Goal: Information Seeking & Learning: Check status

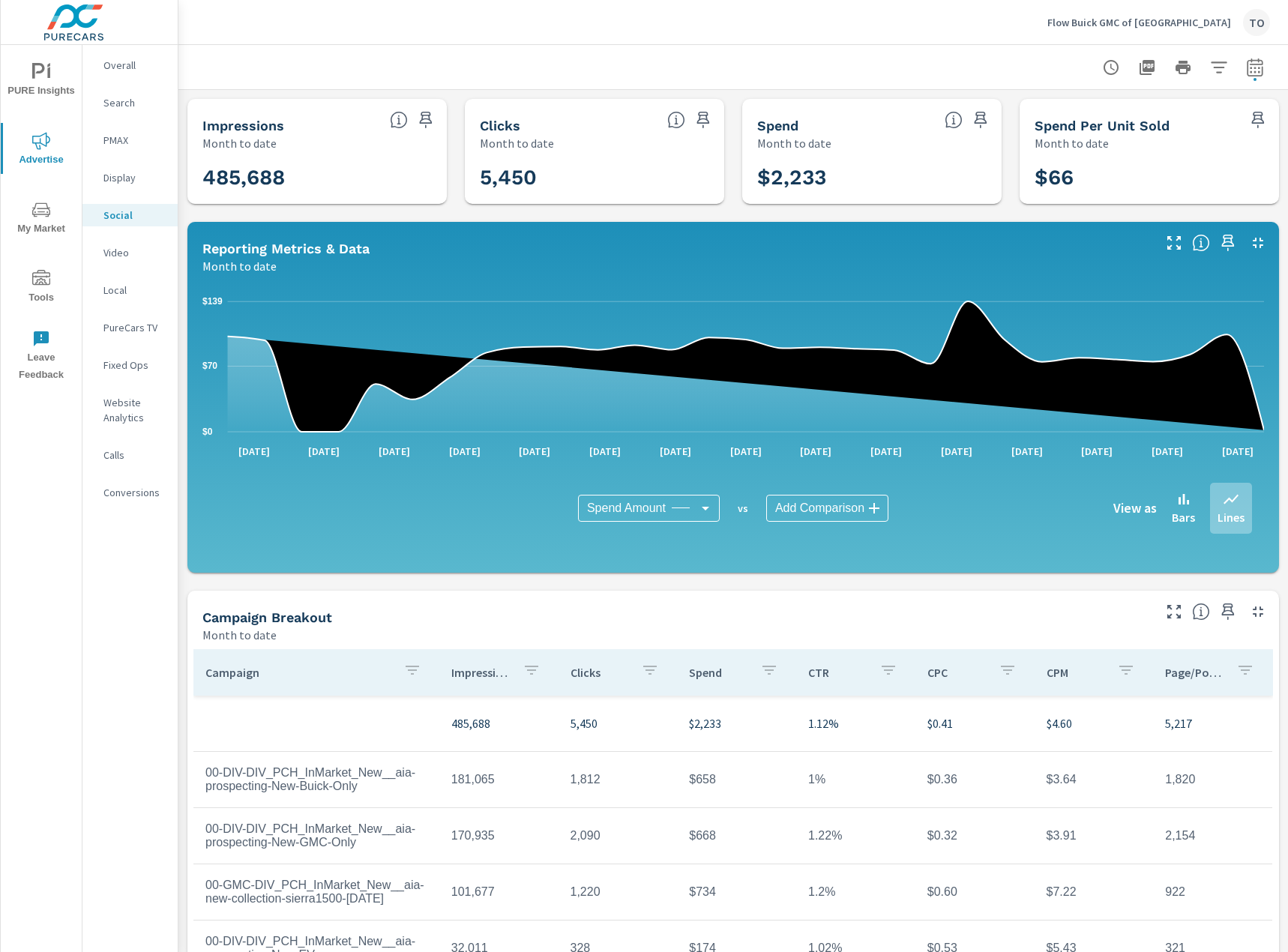
scroll to position [133, 0]
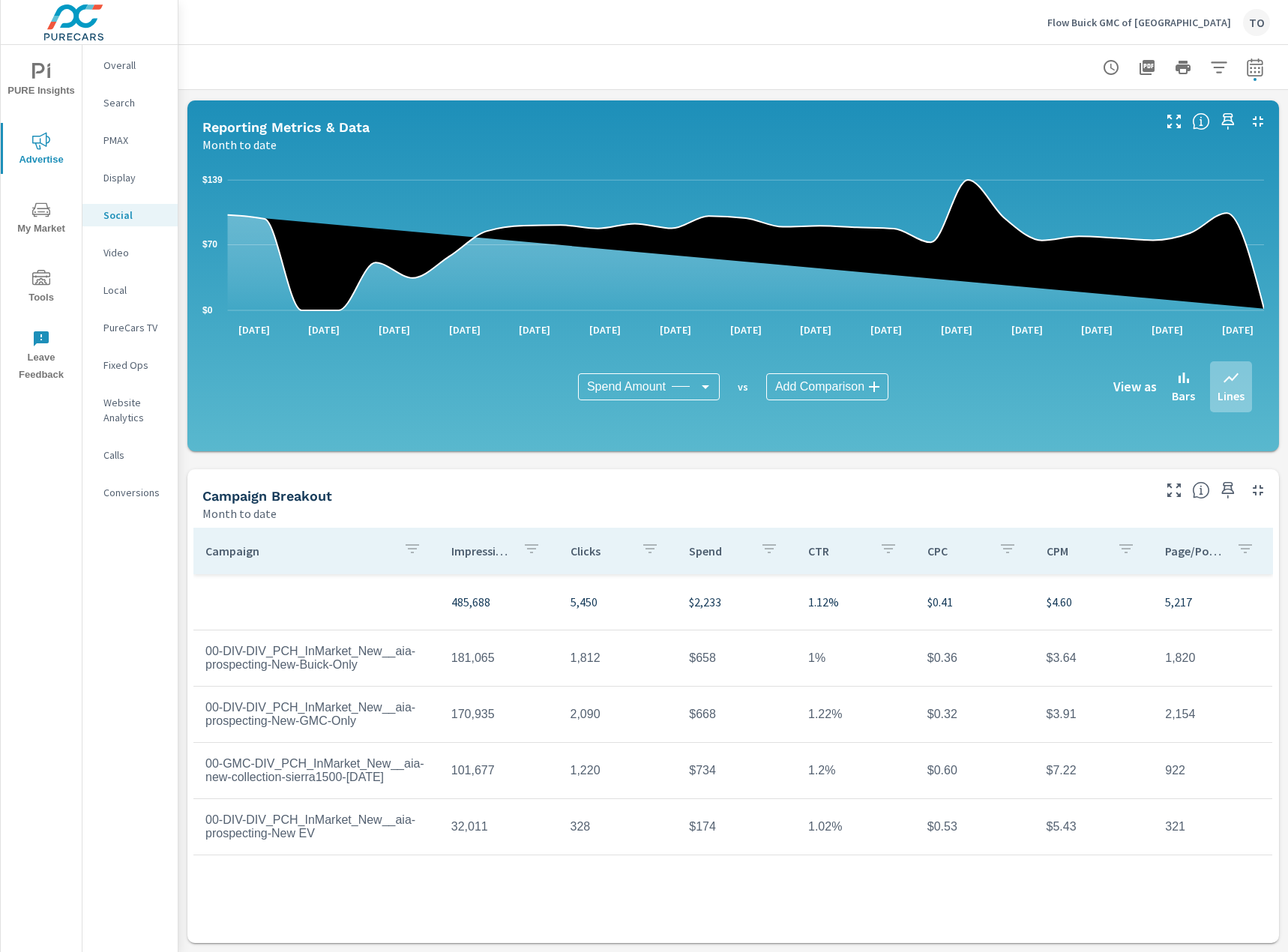
click at [1104, 24] on p "Flow Buick GMC of [GEOGRAPHIC_DATA]" at bounding box center [1139, 22] width 184 height 13
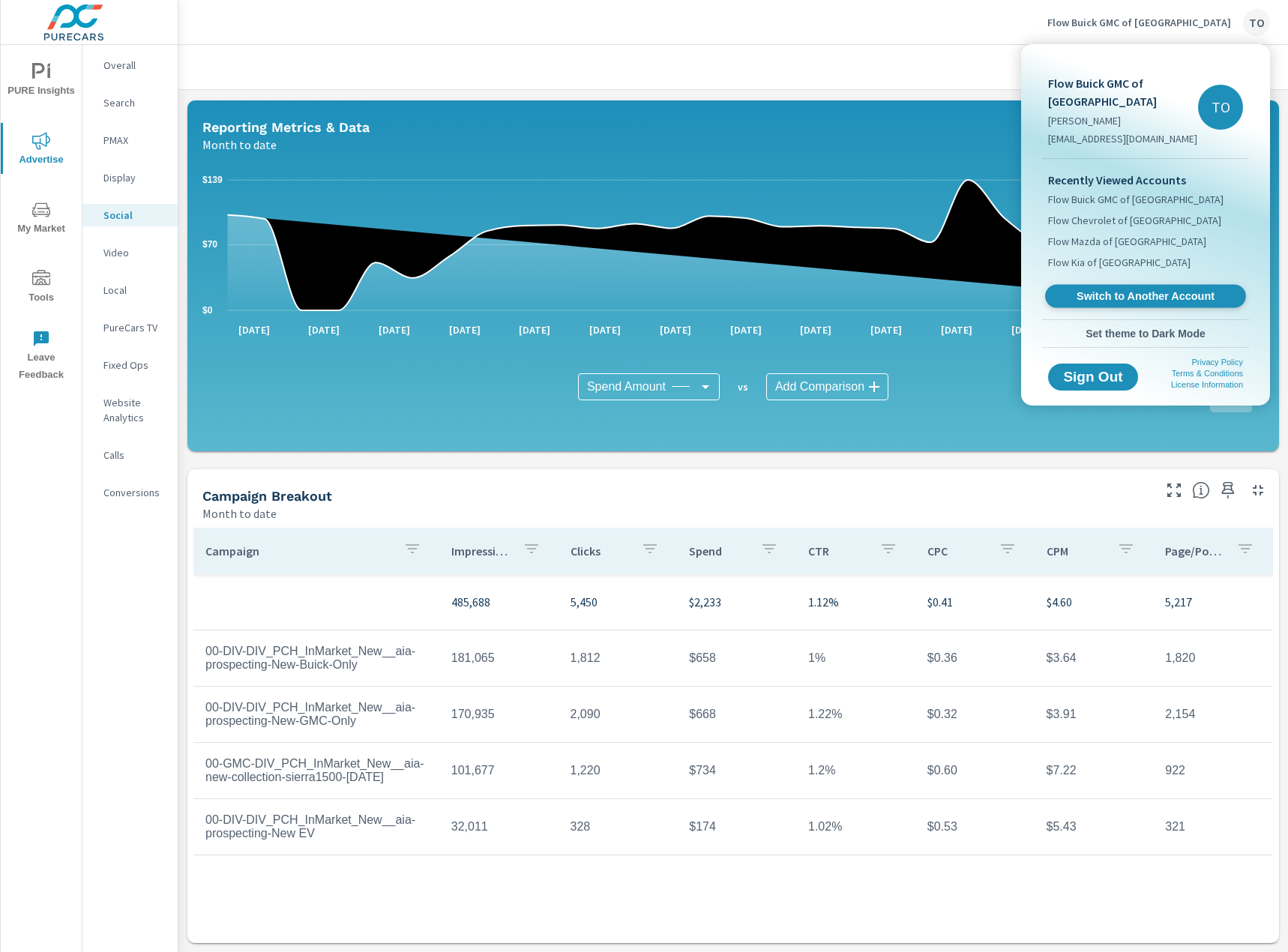
click at [1123, 298] on span "Switch to Another Account" at bounding box center [1145, 296] width 184 height 14
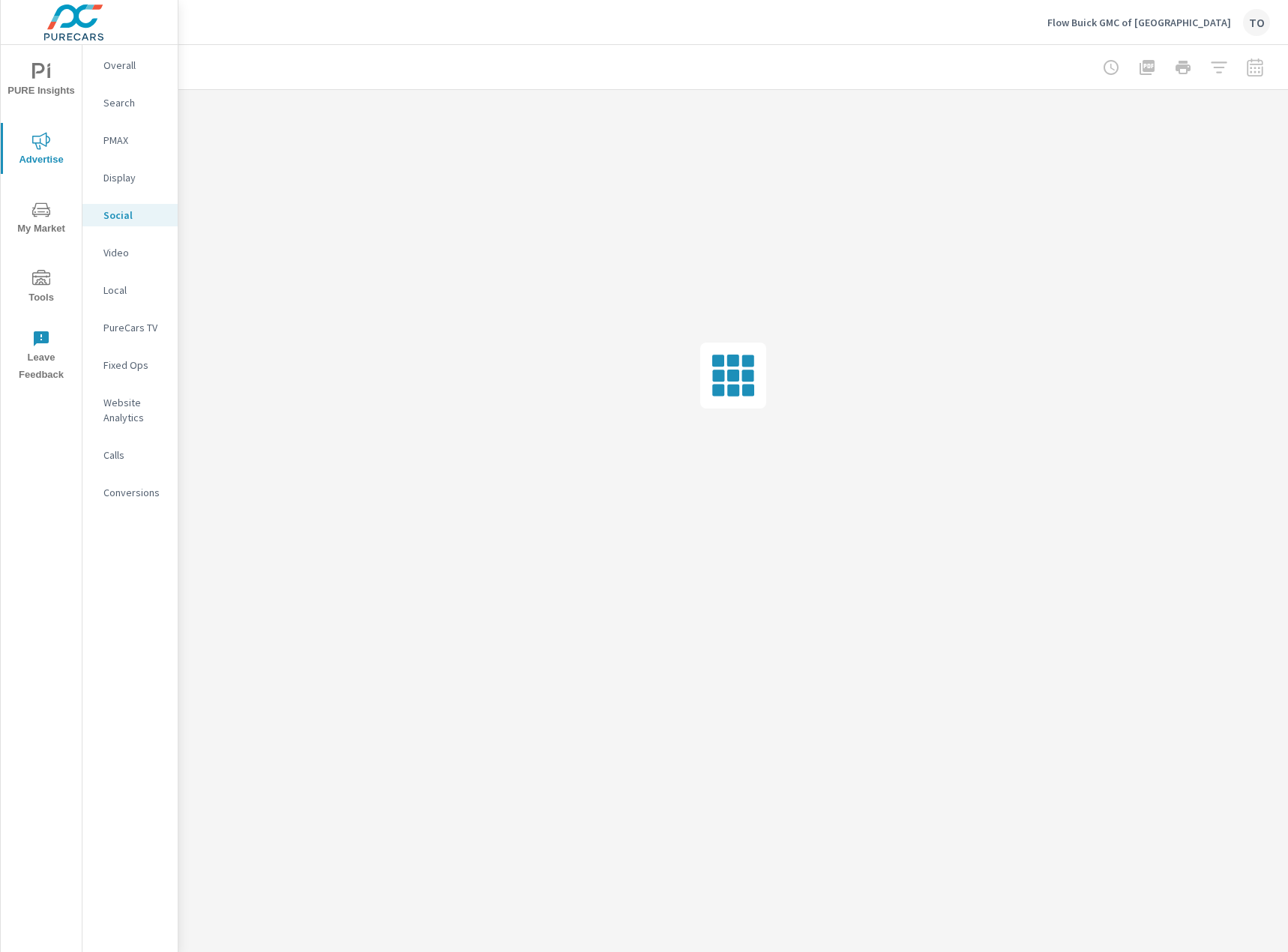
click at [129, 286] on p "Local" at bounding box center [135, 290] width 62 height 15
click at [131, 261] on div "Video" at bounding box center [130, 253] width 96 height 22
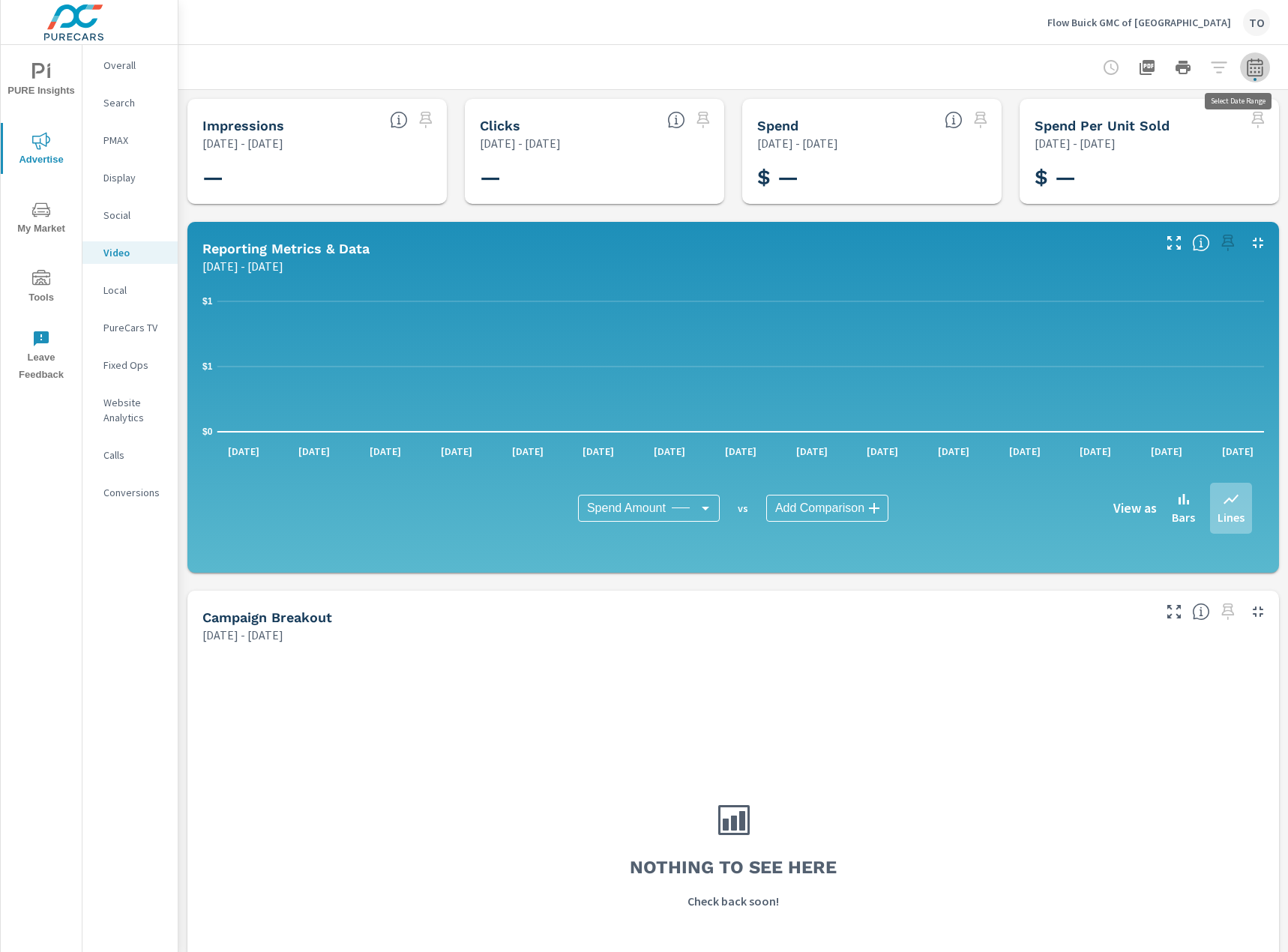
click at [1266, 66] on button "button" at bounding box center [1256, 67] width 30 height 30
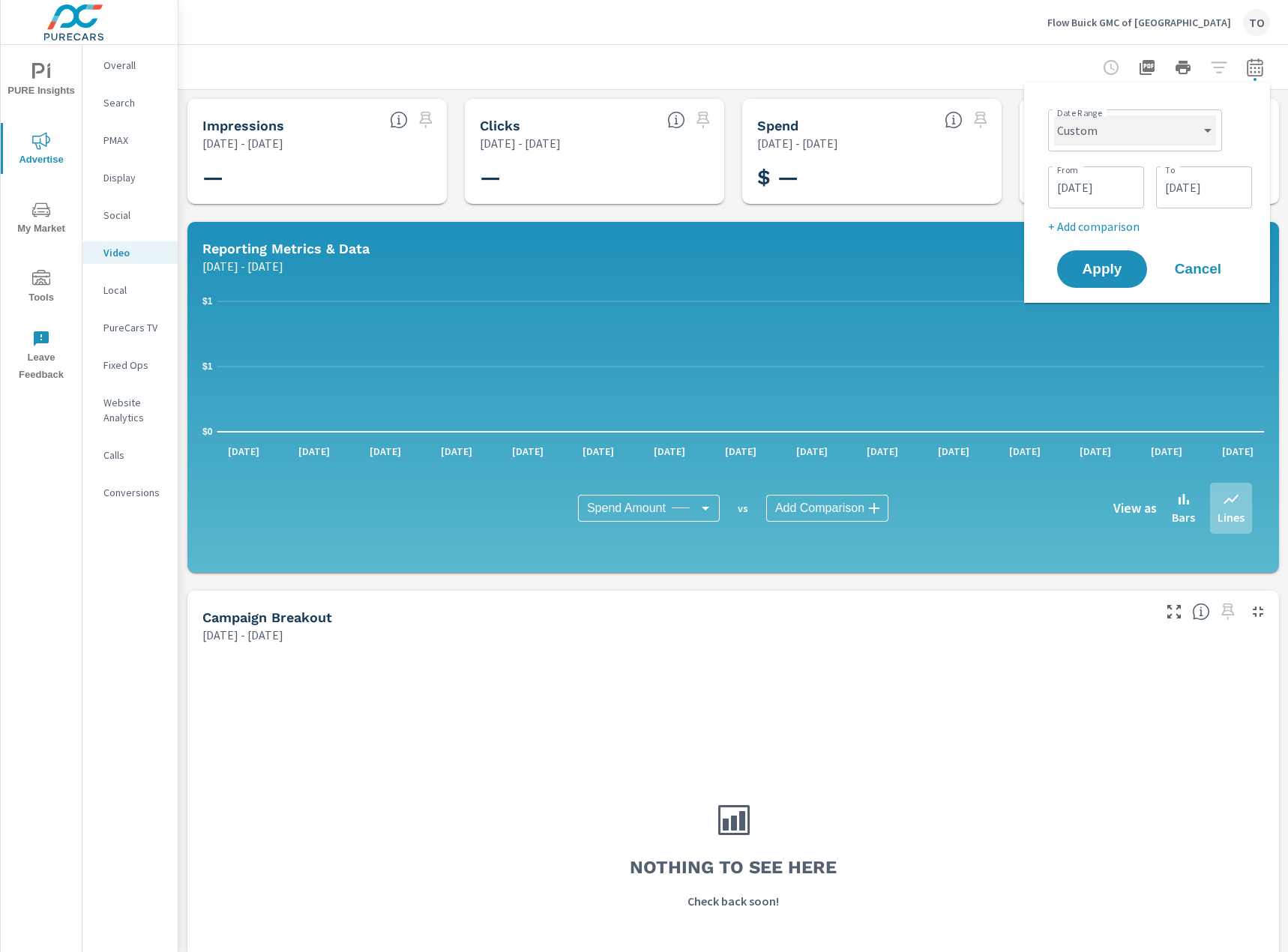
click at [1140, 134] on select "Custom Yesterday Last week Last 7 days Last 14 days Last 30 days Last 45 days L…" at bounding box center [1135, 130] width 162 height 30
click at [1054, 115] on select "Custom Yesterday Last week Last 7 days Last 14 days Last 30 days Last 45 days L…" at bounding box center [1135, 130] width 162 height 30
select select "Month to date"
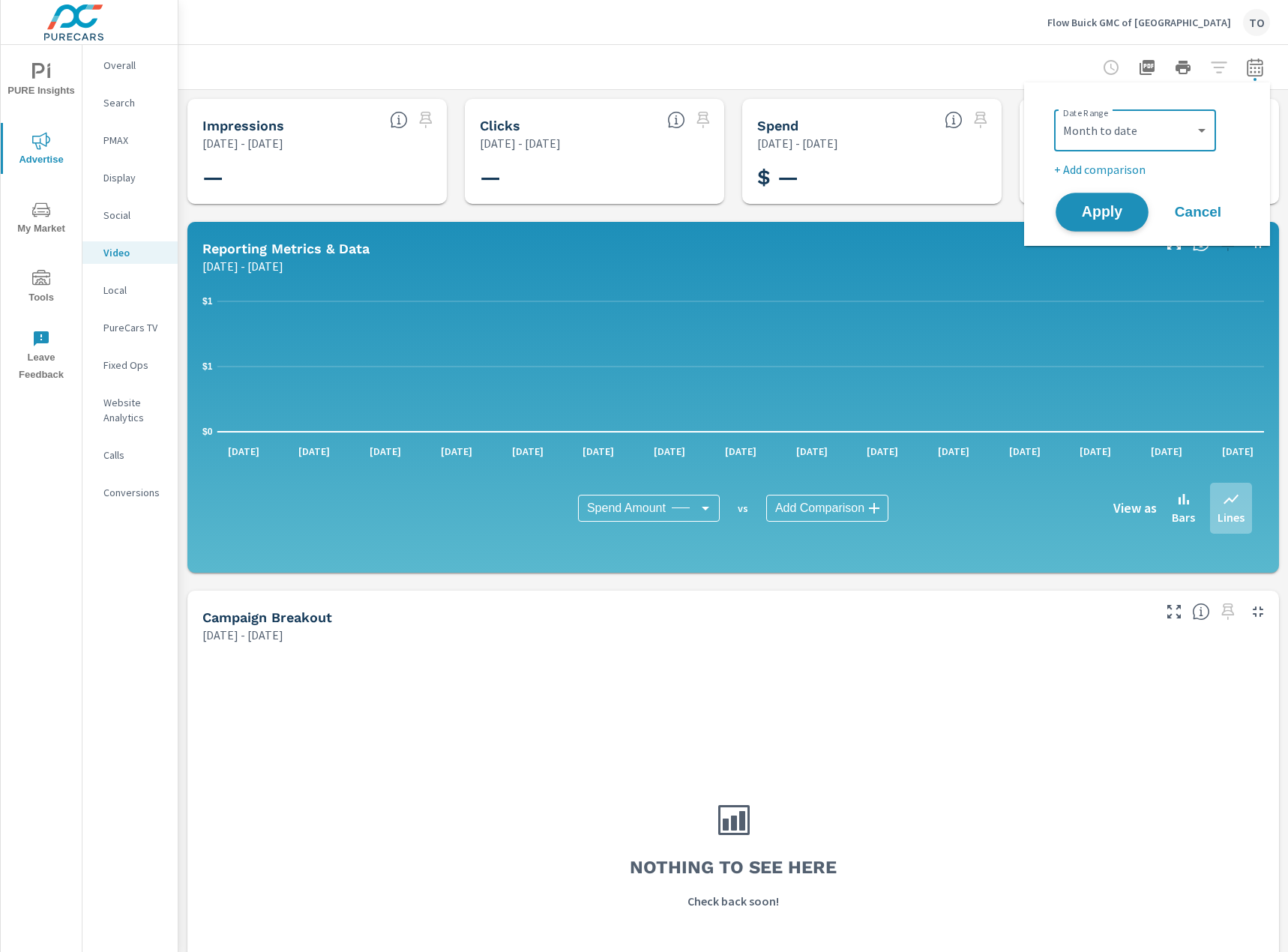
click at [1092, 218] on span "Apply" at bounding box center [1103, 212] width 61 height 14
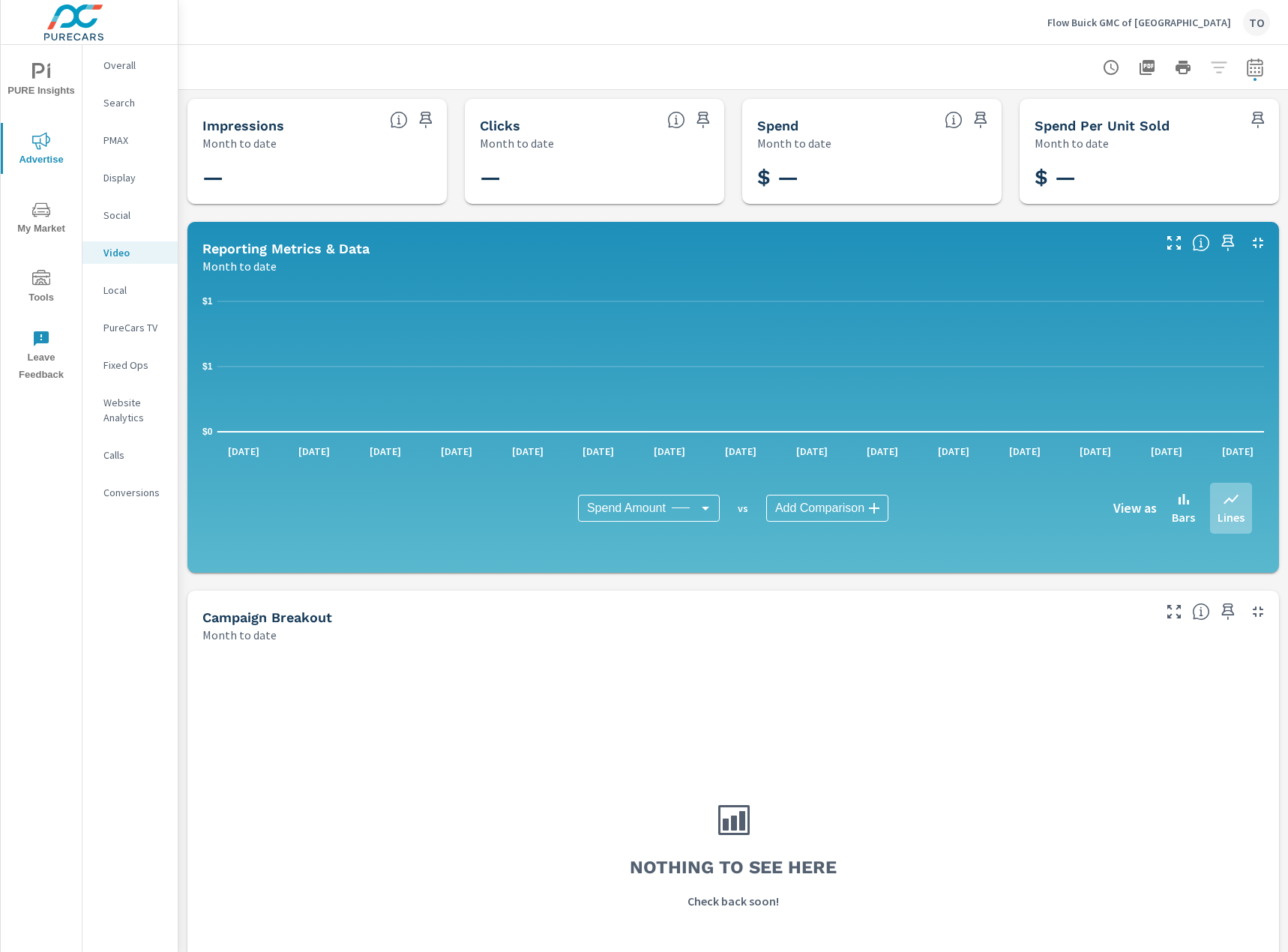
click at [1221, 74] on div at bounding box center [1182, 67] width 174 height 30
click at [143, 216] on p "Social" at bounding box center [135, 215] width 62 height 15
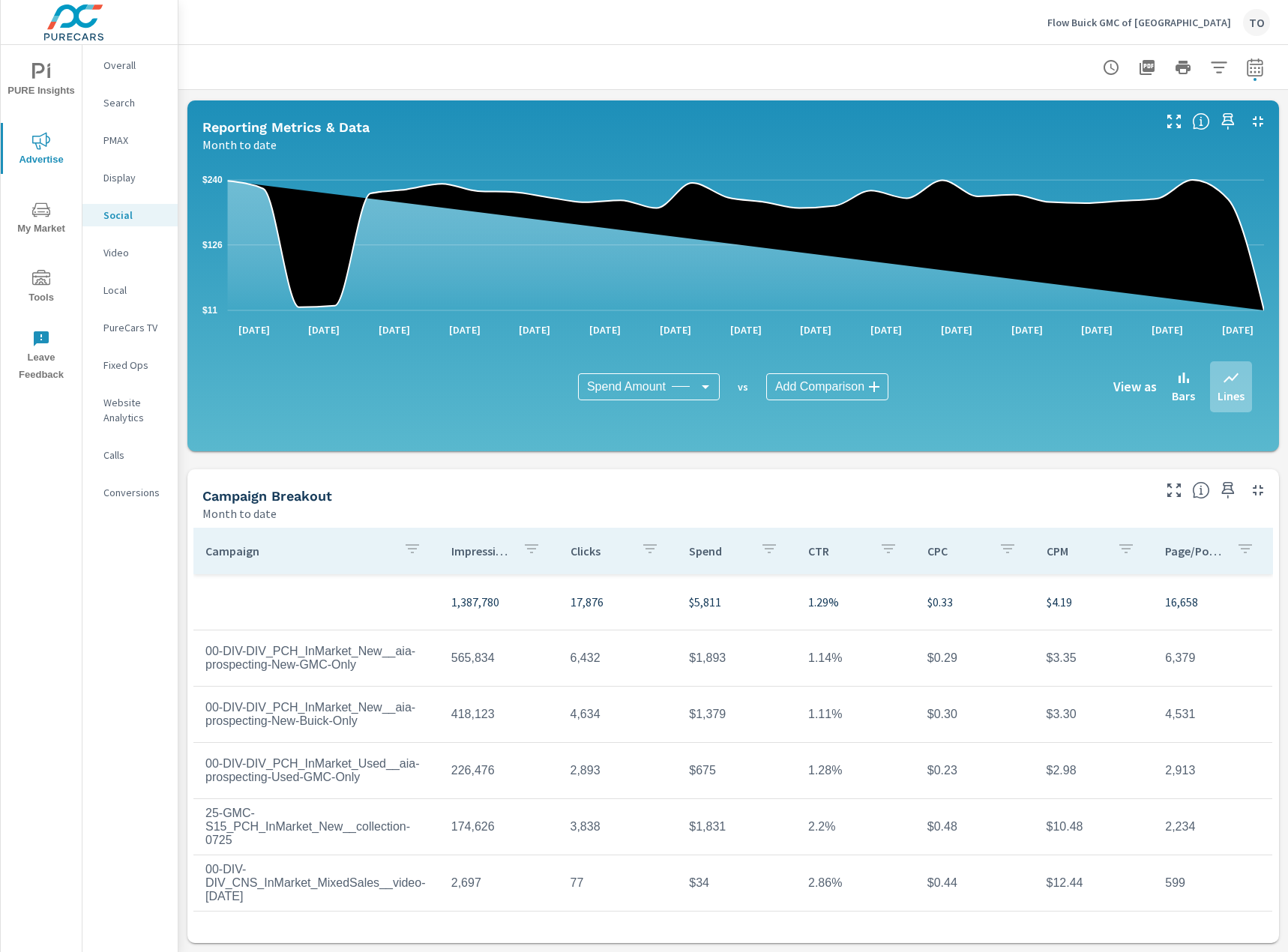
click at [141, 250] on p "Video" at bounding box center [135, 253] width 62 height 15
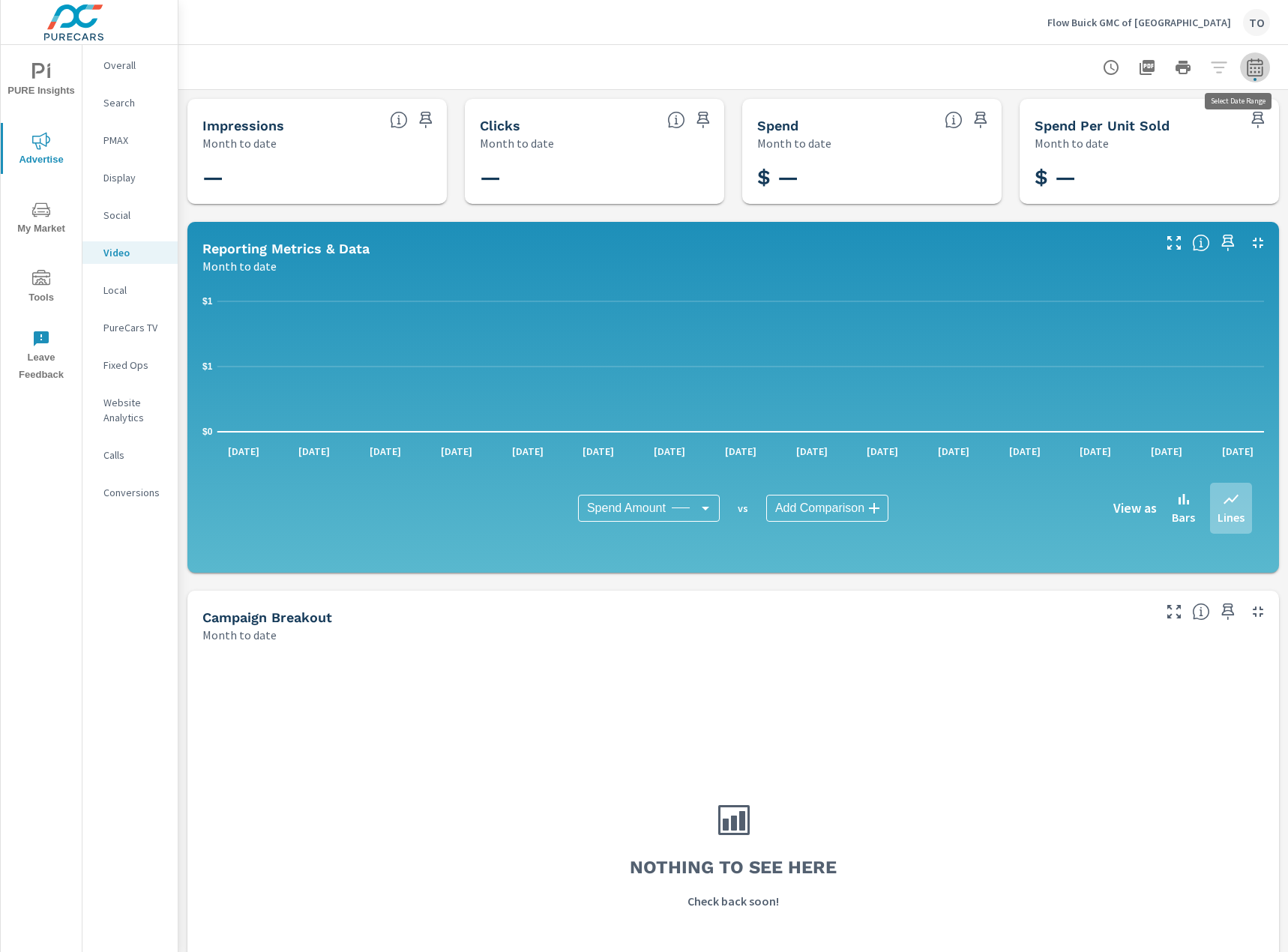
click at [1253, 81] on button "button" at bounding box center [1256, 67] width 30 height 30
select select "Month to date"
